Goal: Task Accomplishment & Management: Manage account settings

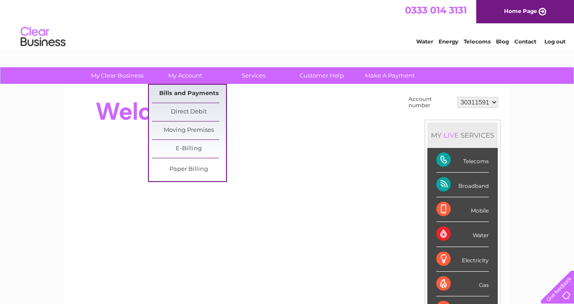
click at [189, 95] on link "Bills and Payments" at bounding box center [189, 94] width 74 height 18
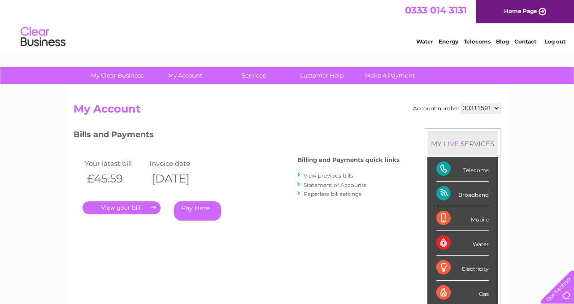
click at [133, 208] on link "." at bounding box center [122, 207] width 78 height 13
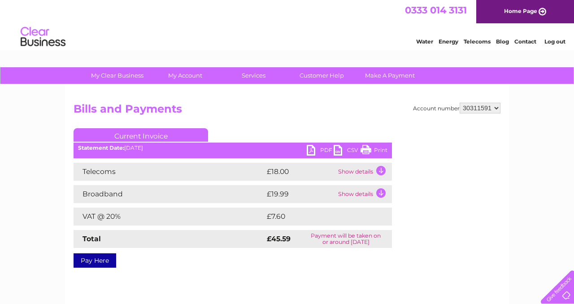
click at [324, 148] on link "PDF" at bounding box center [320, 151] width 27 height 13
